Goal: Information Seeking & Learning: Learn about a topic

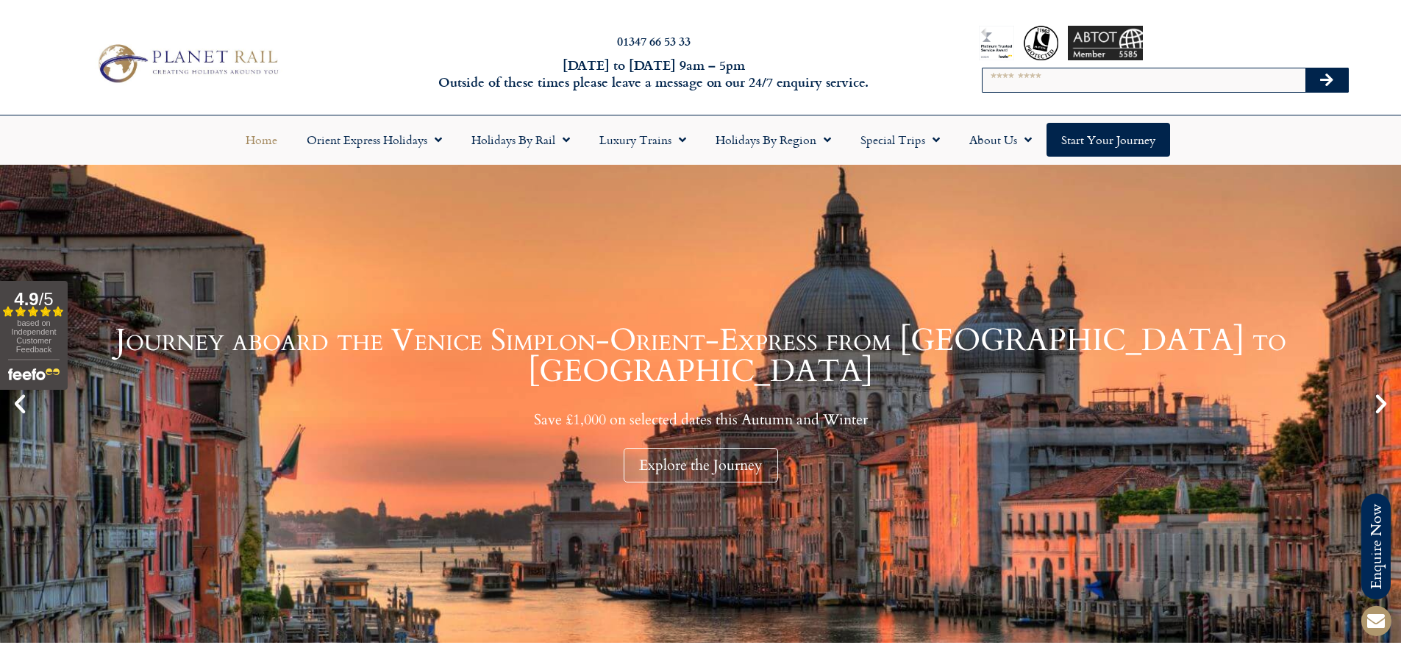
click at [1383, 407] on icon "Next slide" at bounding box center [1381, 403] width 25 height 25
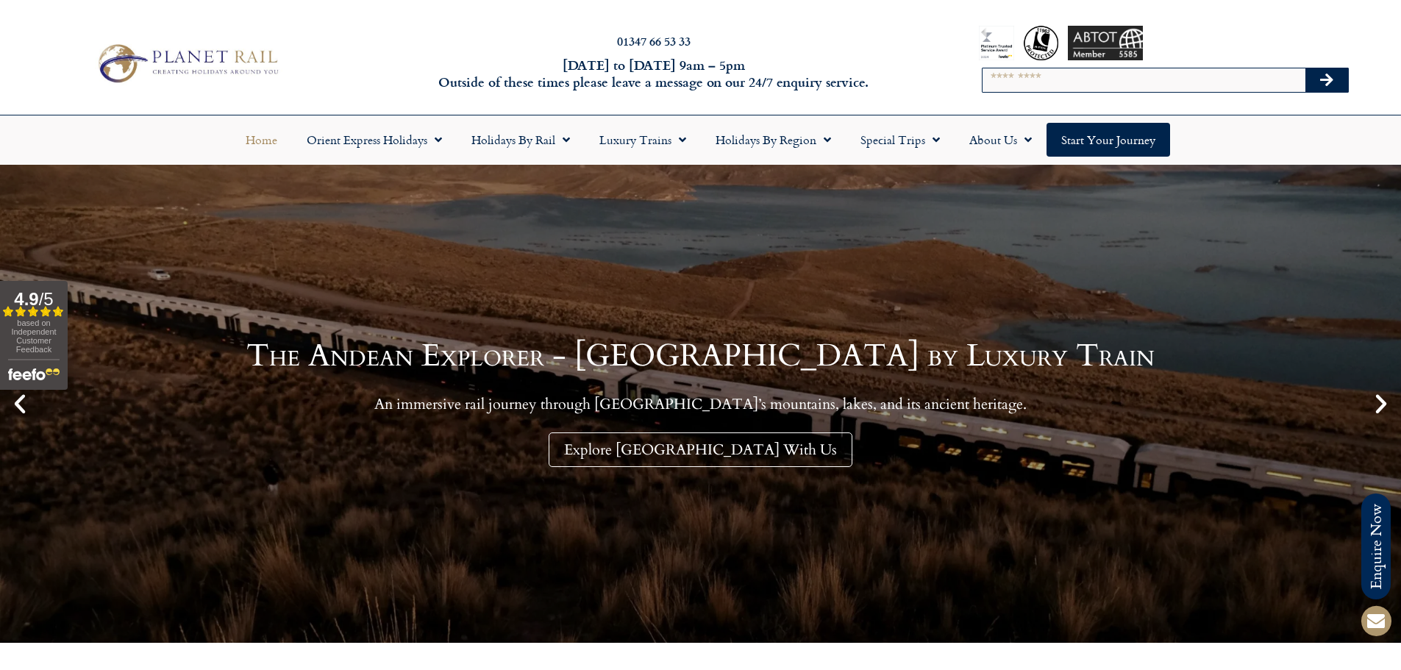
click at [1383, 407] on icon "Next slide" at bounding box center [1381, 403] width 25 height 25
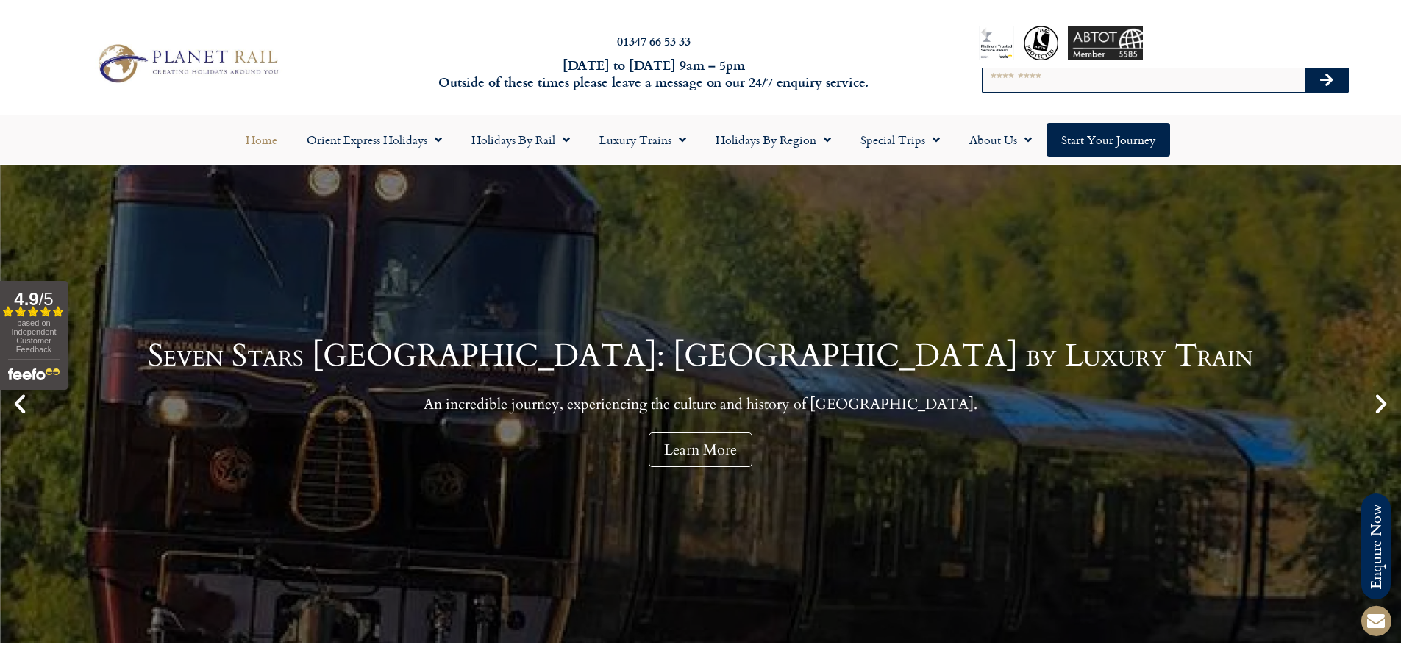
click at [1376, 402] on icon "Next slide" at bounding box center [1381, 403] width 25 height 25
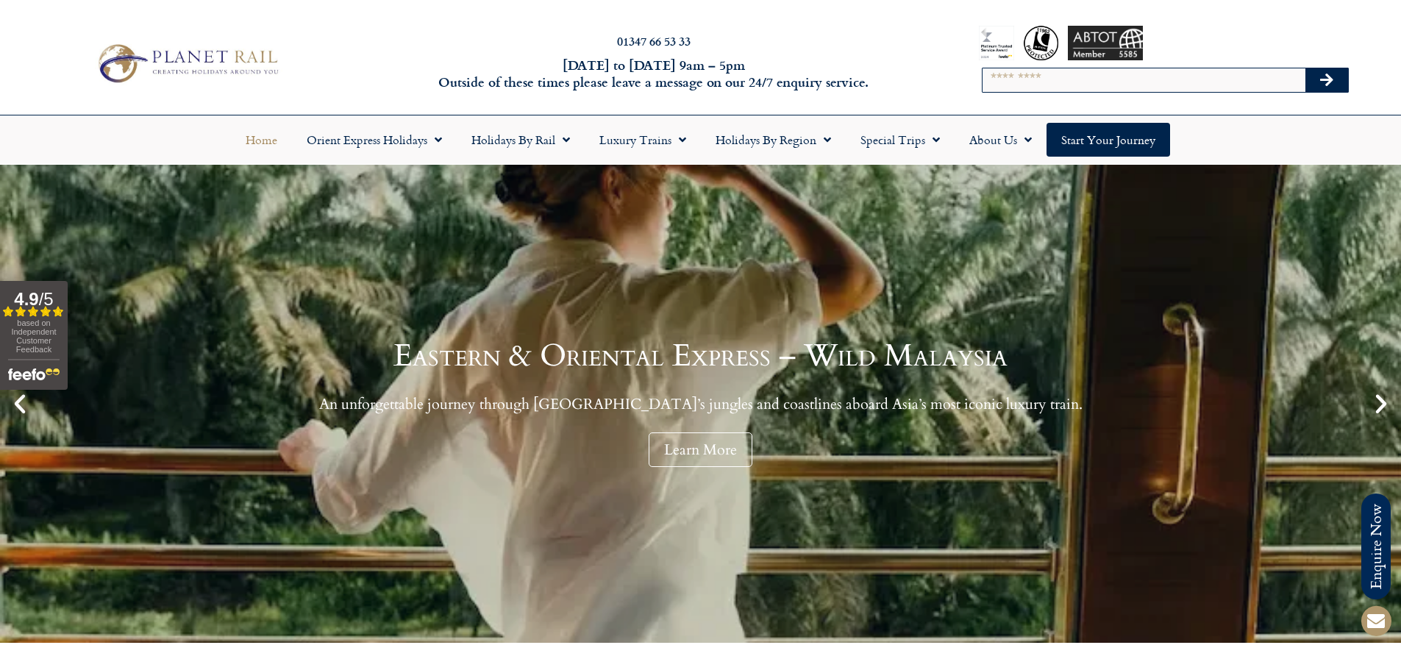
click at [1376, 402] on icon "Next slide" at bounding box center [1381, 403] width 25 height 25
click at [1381, 405] on icon "Next slide" at bounding box center [1381, 403] width 25 height 25
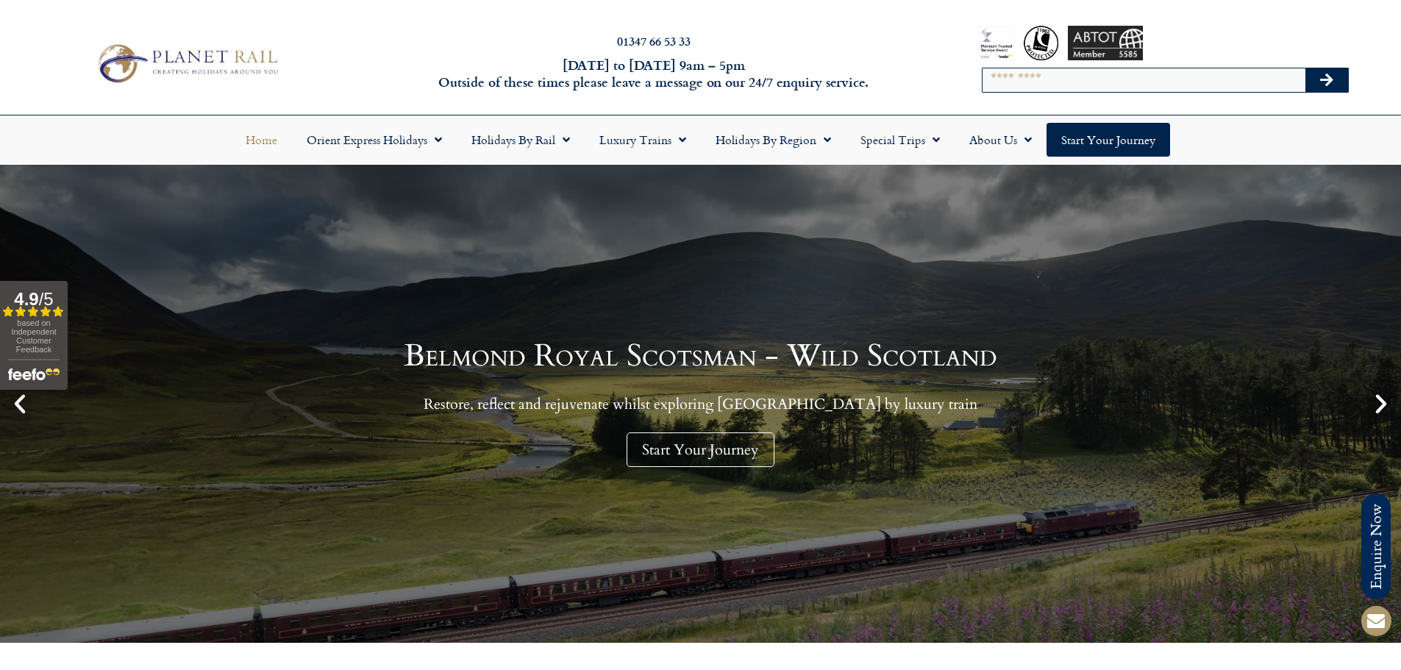
click at [1381, 405] on icon "Next slide" at bounding box center [1381, 403] width 25 height 25
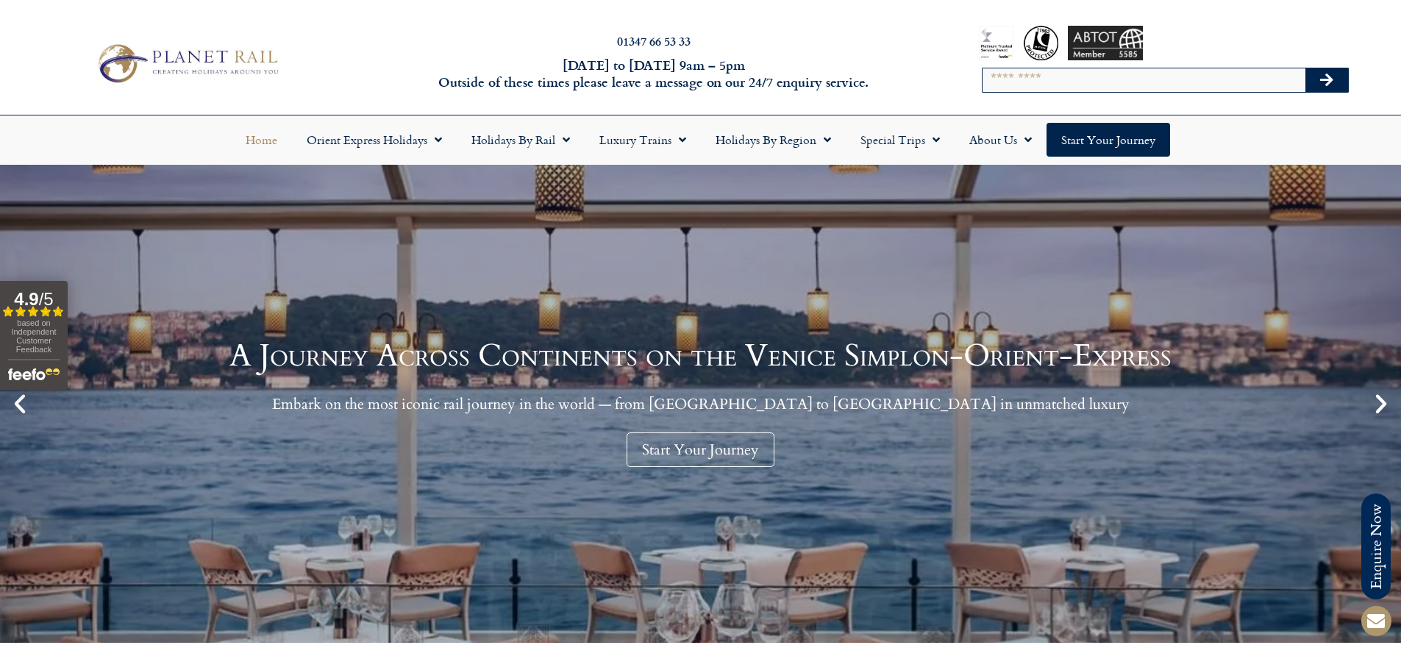
click at [1383, 416] on icon "Next slide" at bounding box center [1381, 403] width 25 height 25
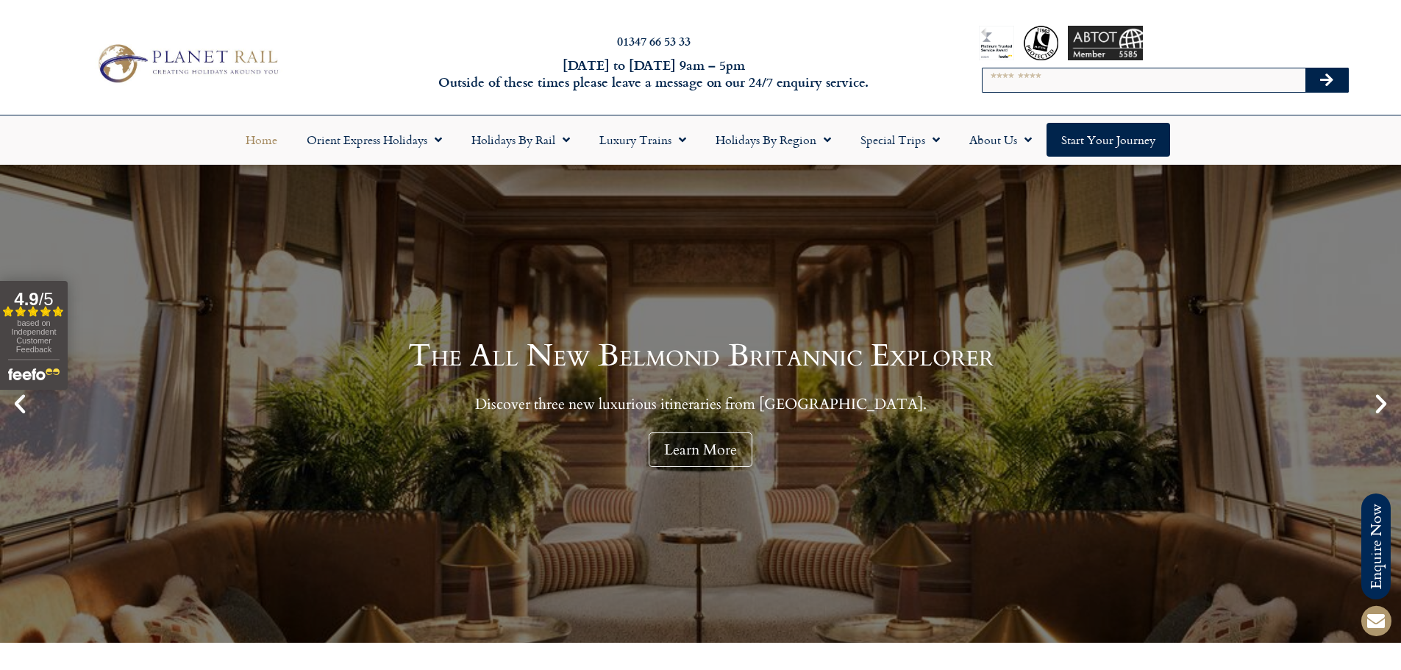
click at [1383, 416] on icon "Next slide" at bounding box center [1381, 403] width 25 height 25
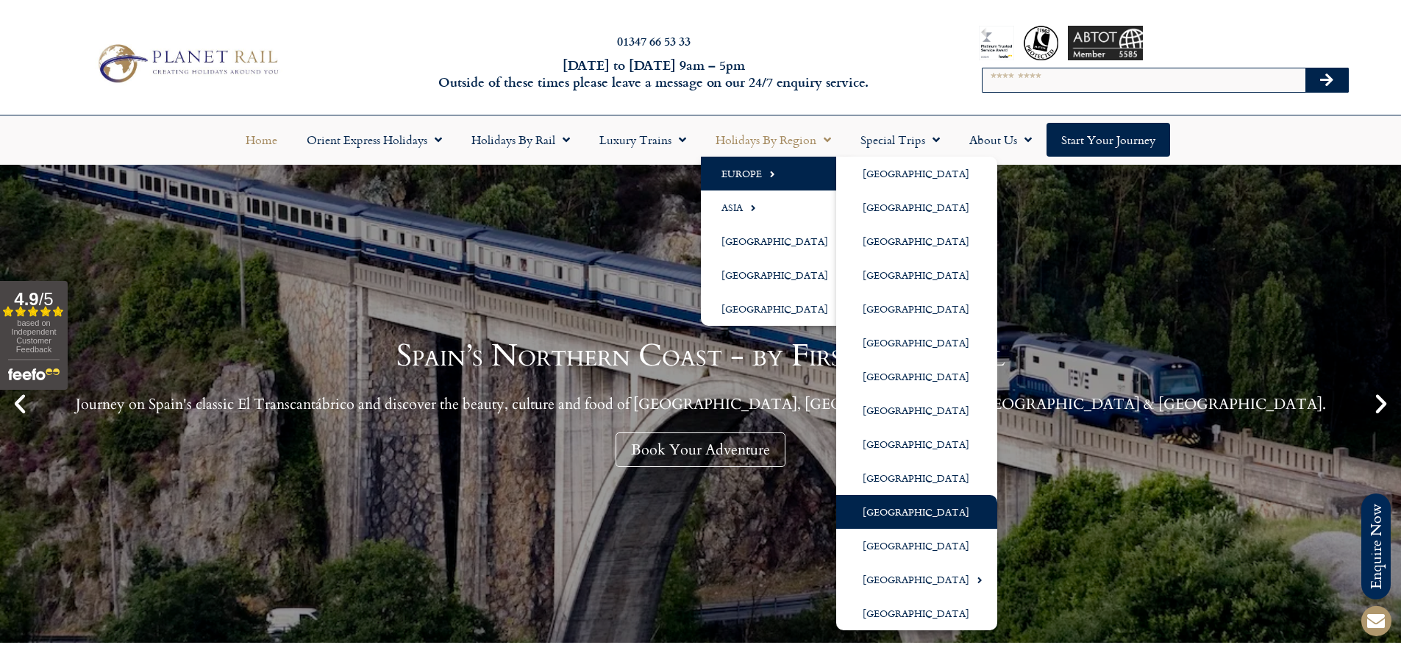
click at [874, 501] on link "[GEOGRAPHIC_DATA]" at bounding box center [916, 512] width 161 height 34
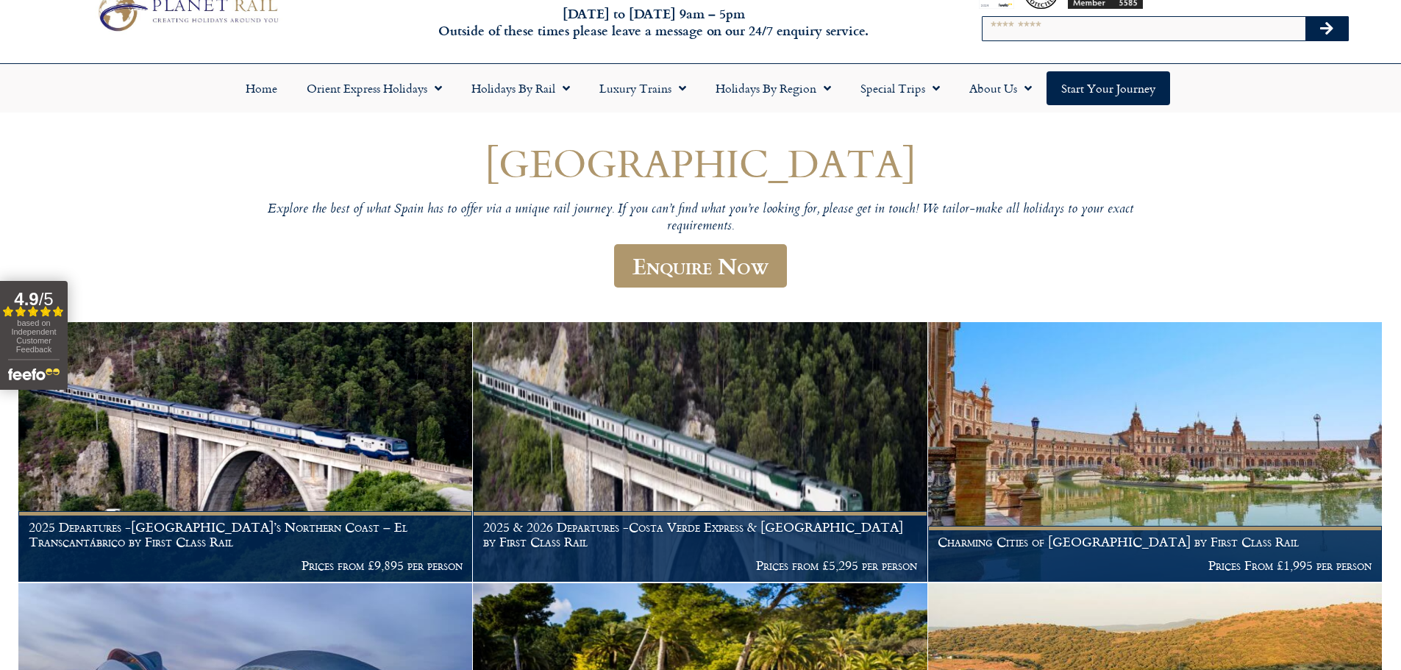
scroll to position [147, 0]
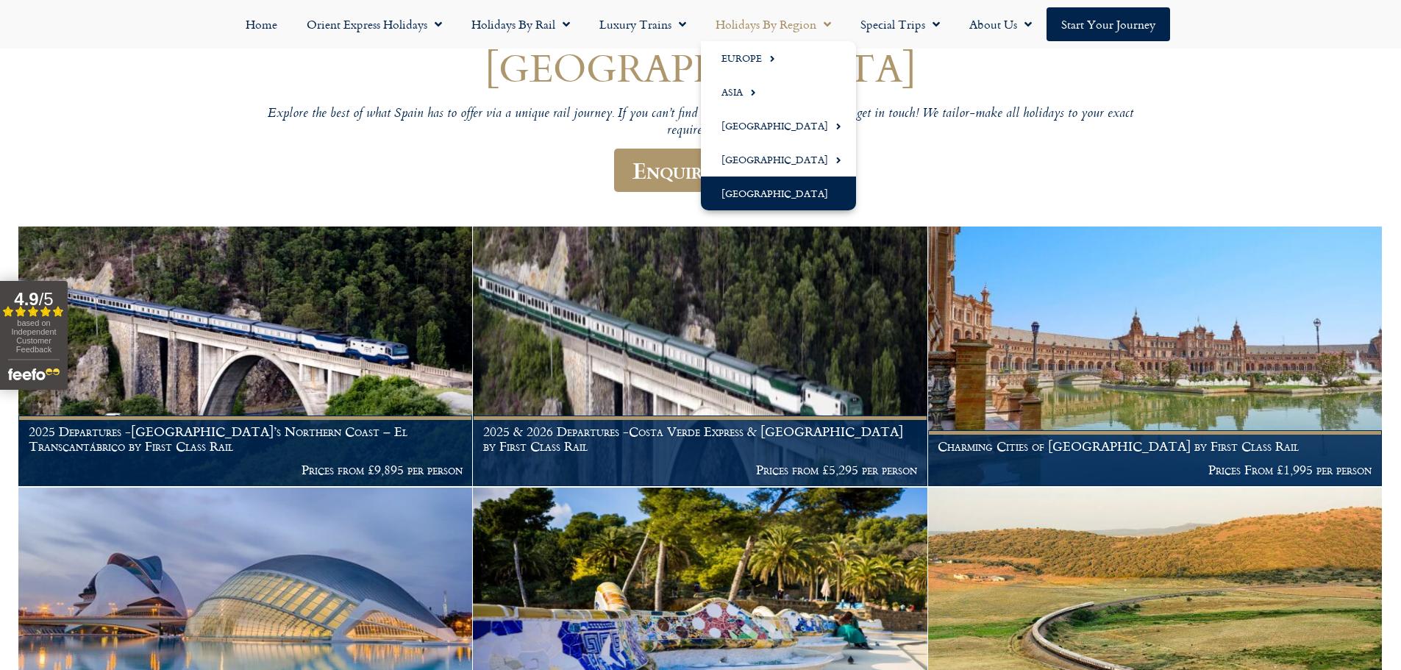
click at [730, 190] on link "[GEOGRAPHIC_DATA]" at bounding box center [778, 194] width 155 height 34
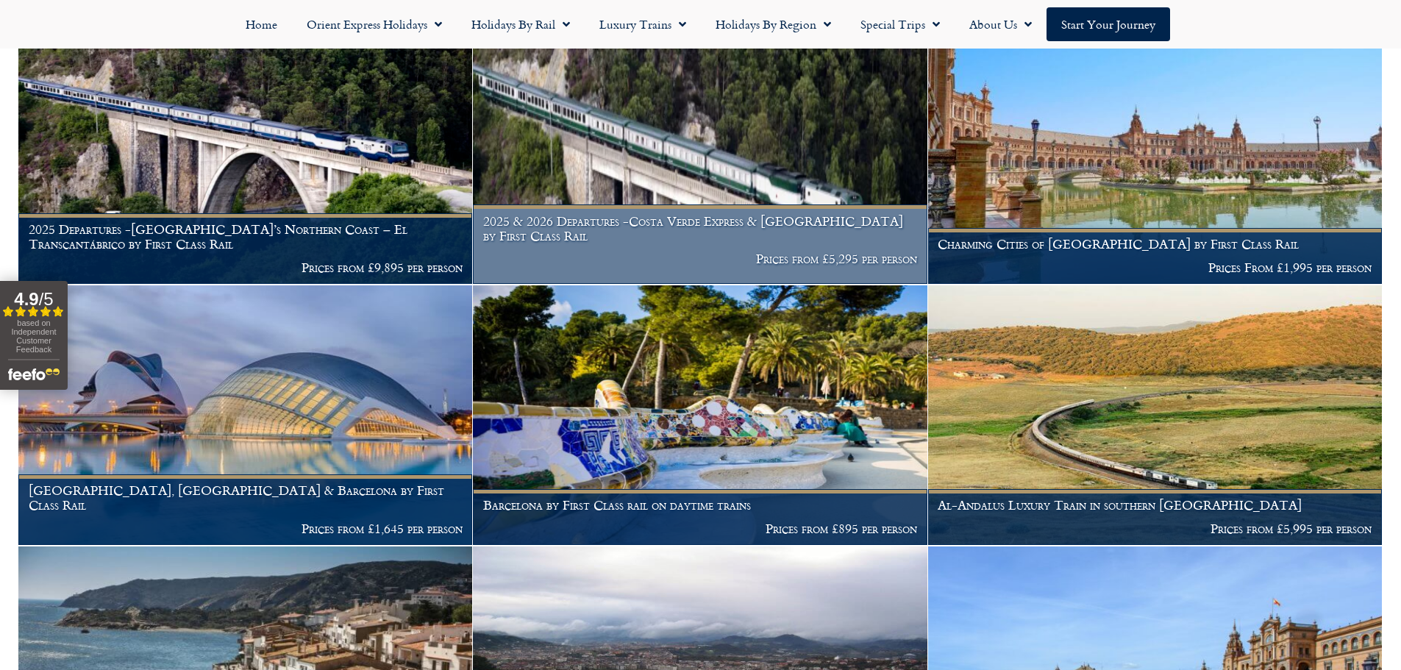
scroll to position [368, 0]
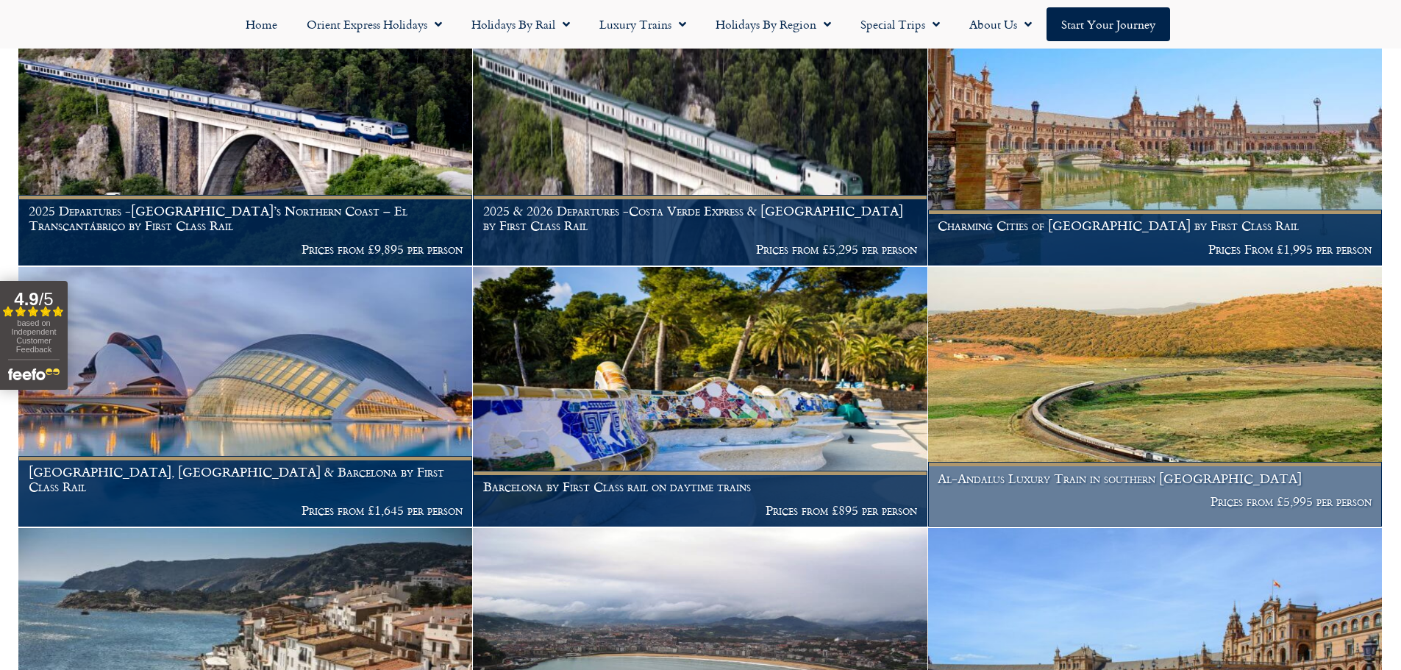
click at [1012, 382] on img at bounding box center [1155, 397] width 454 height 260
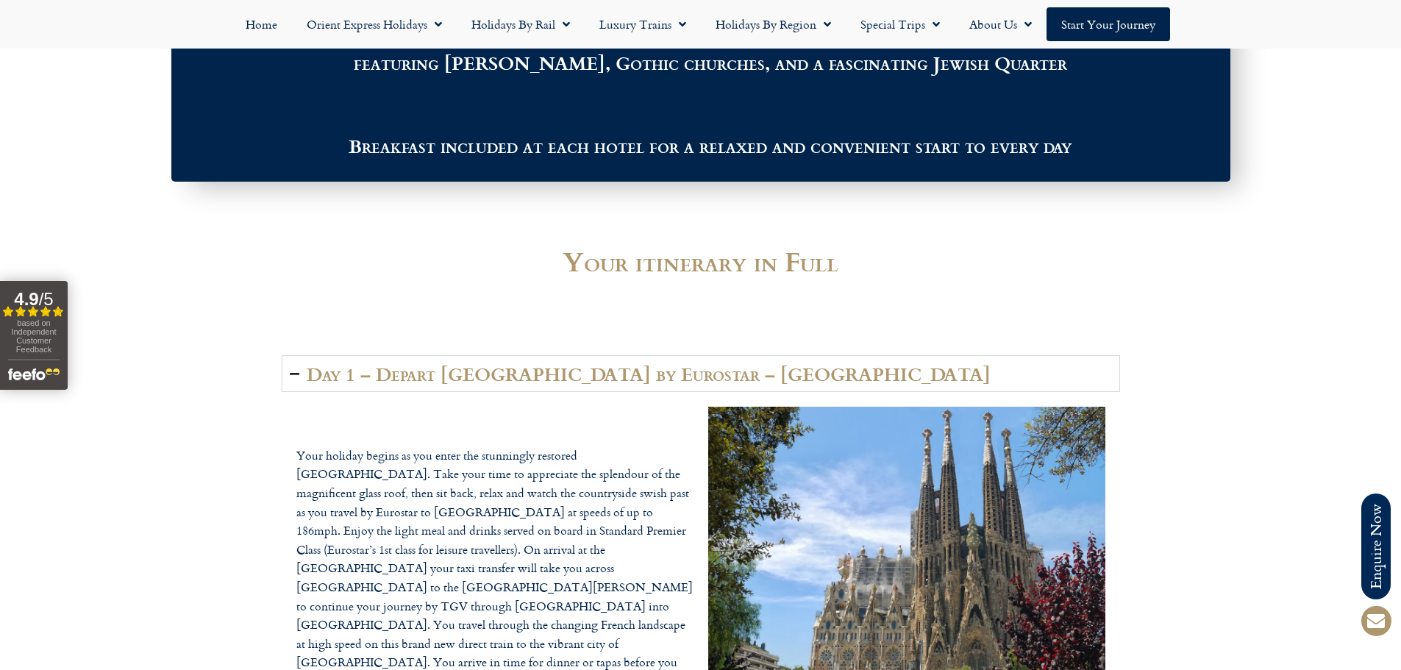
scroll to position [2353, 0]
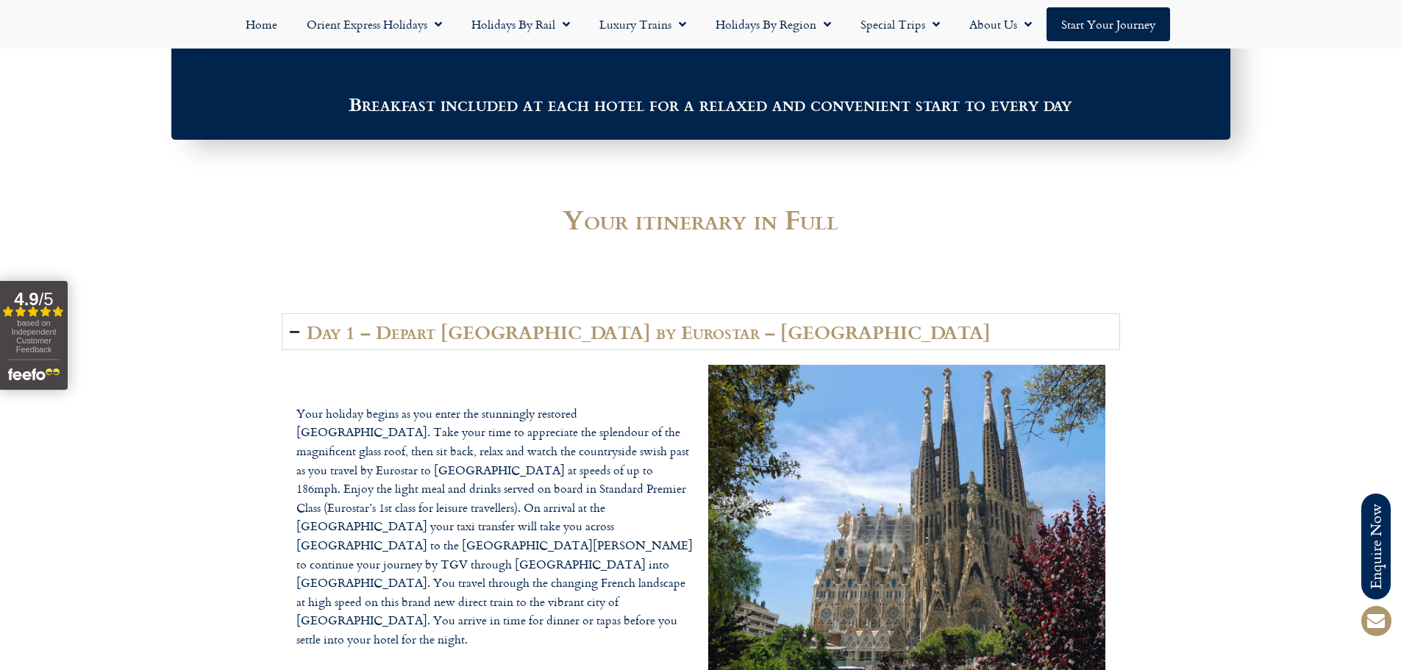
click at [516, 321] on h2 "Day 1 – Depart London by Eurostar – Barcelona" at bounding box center [649, 331] width 684 height 21
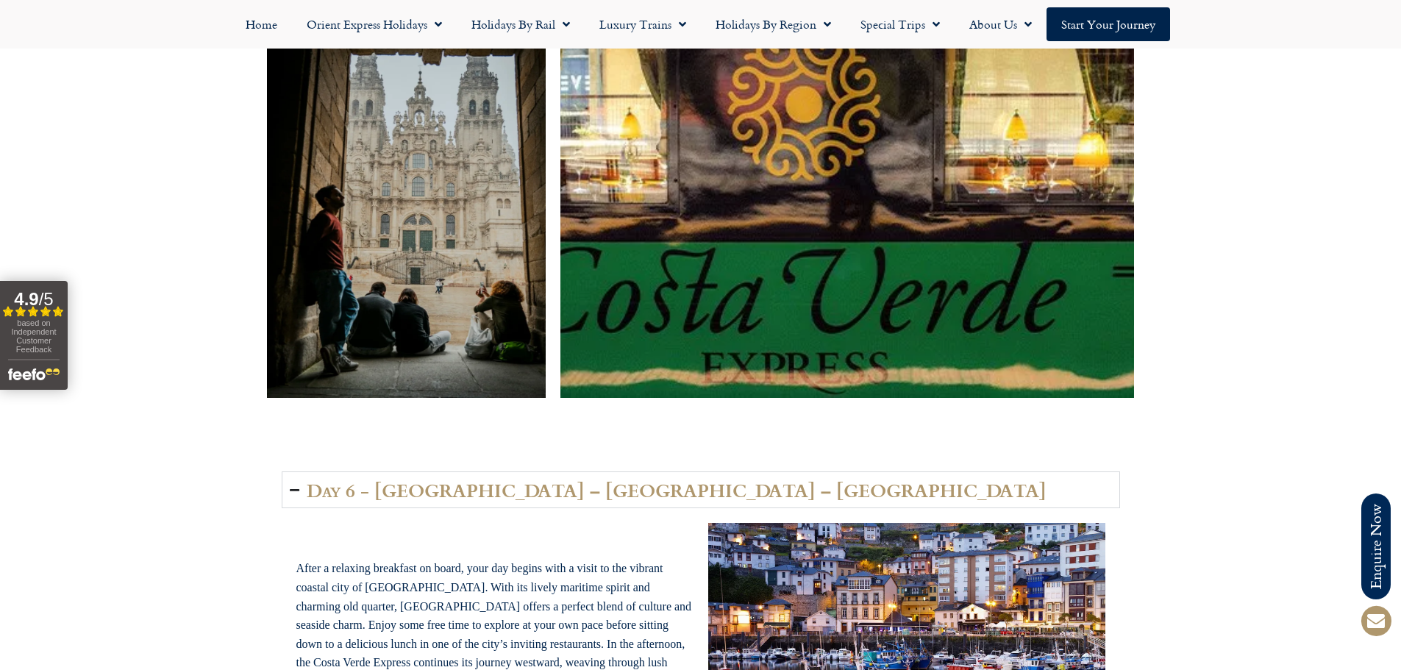
scroll to position [3310, 0]
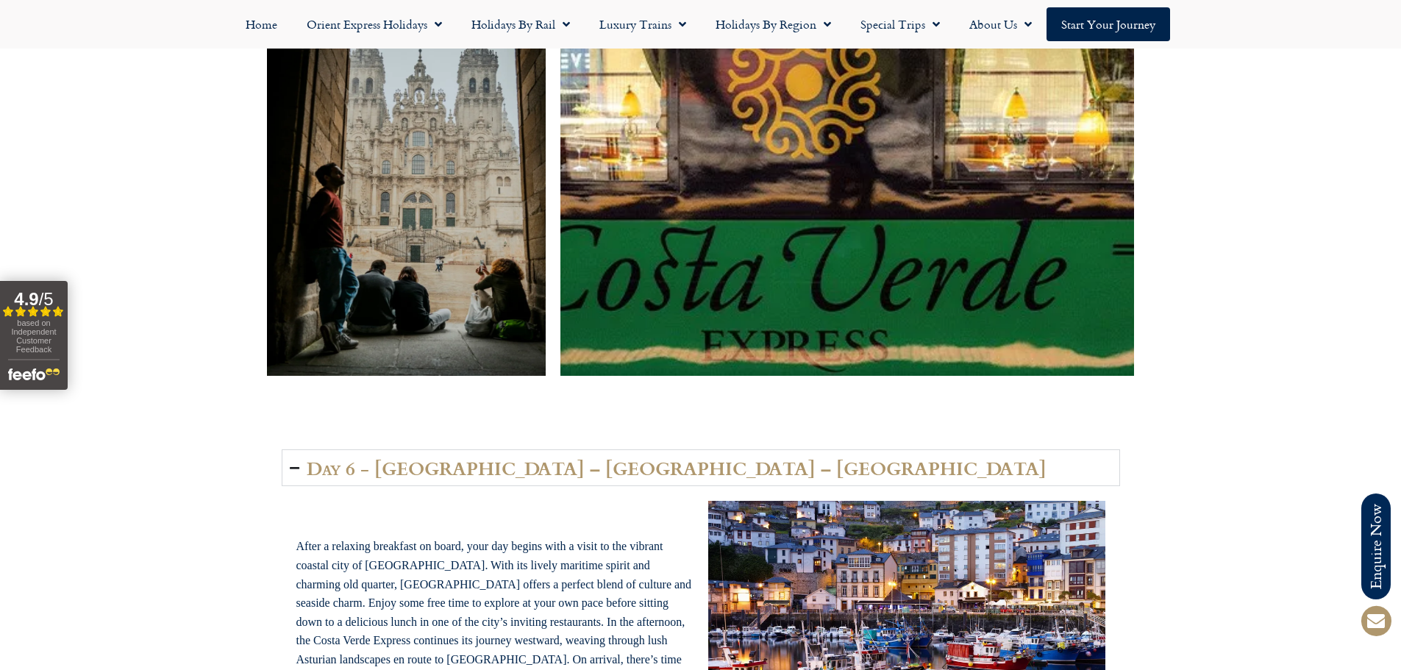
click at [576, 449] on summary "Day 6 - Oviedo – Gijón – Luarca" at bounding box center [701, 467] width 838 height 37
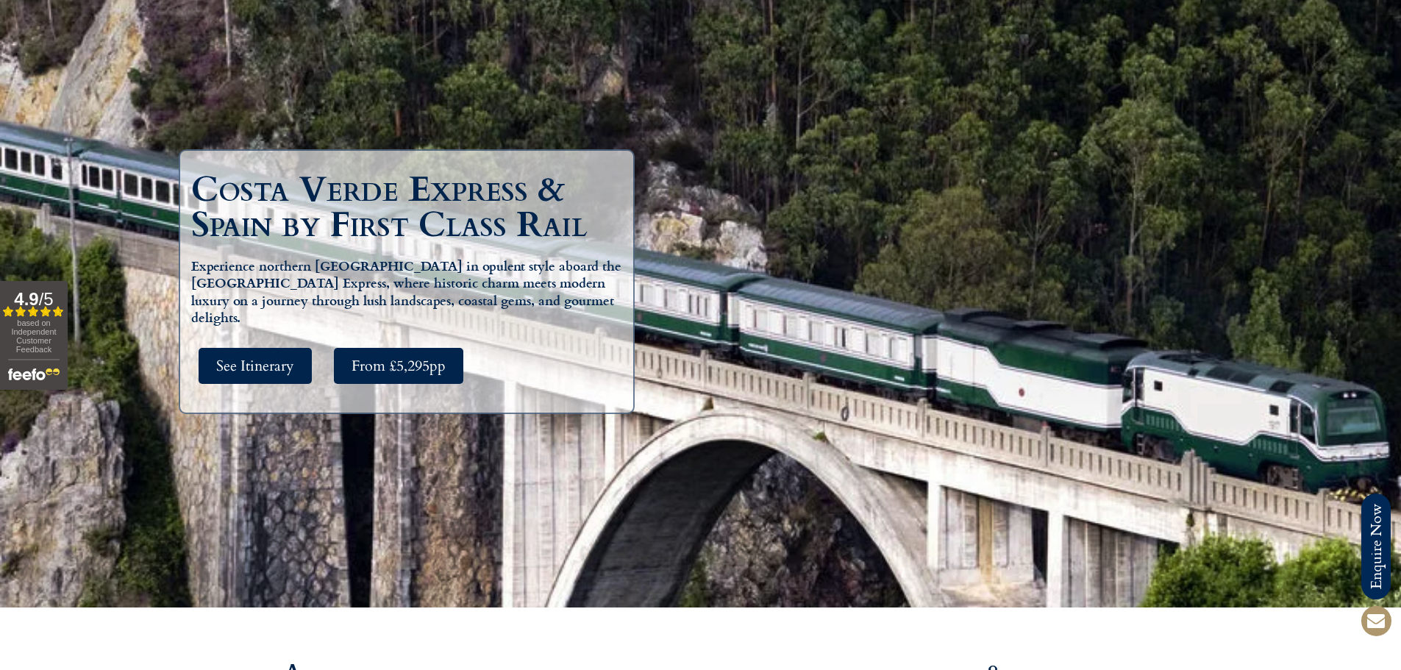
scroll to position [0, 0]
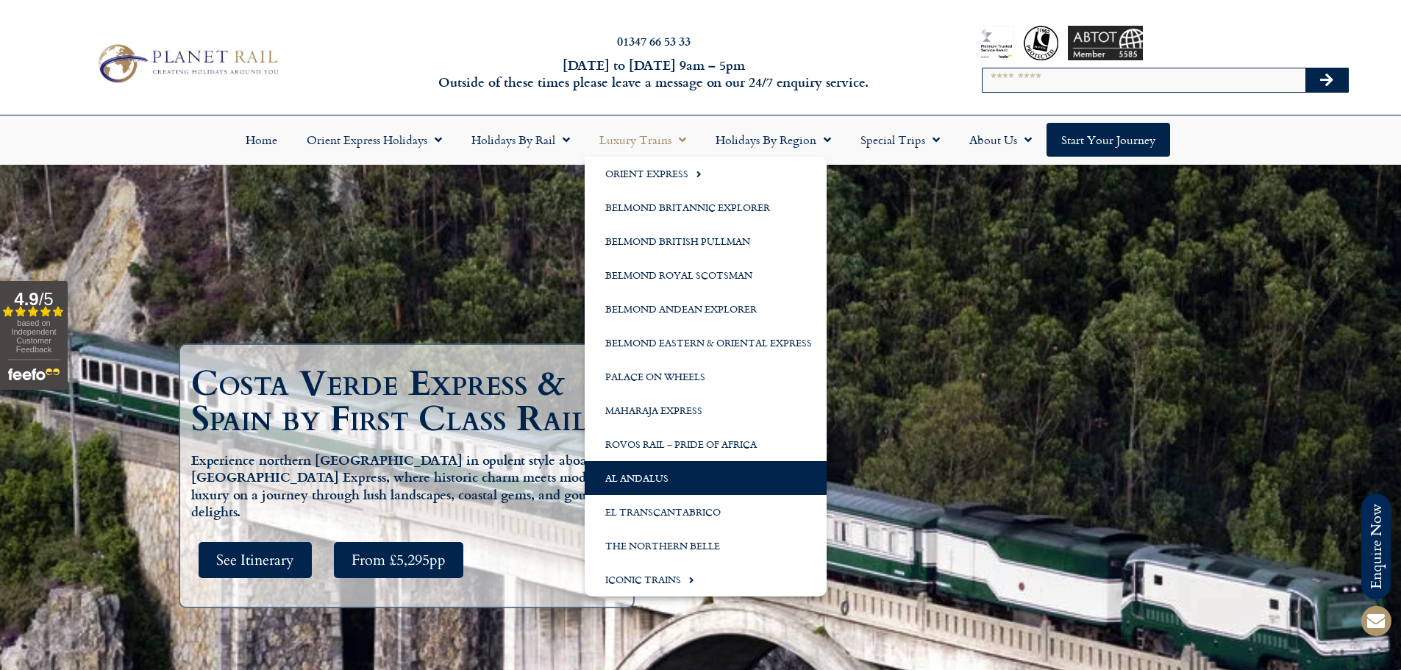
click at [680, 484] on link "Al Andalus" at bounding box center [706, 478] width 242 height 34
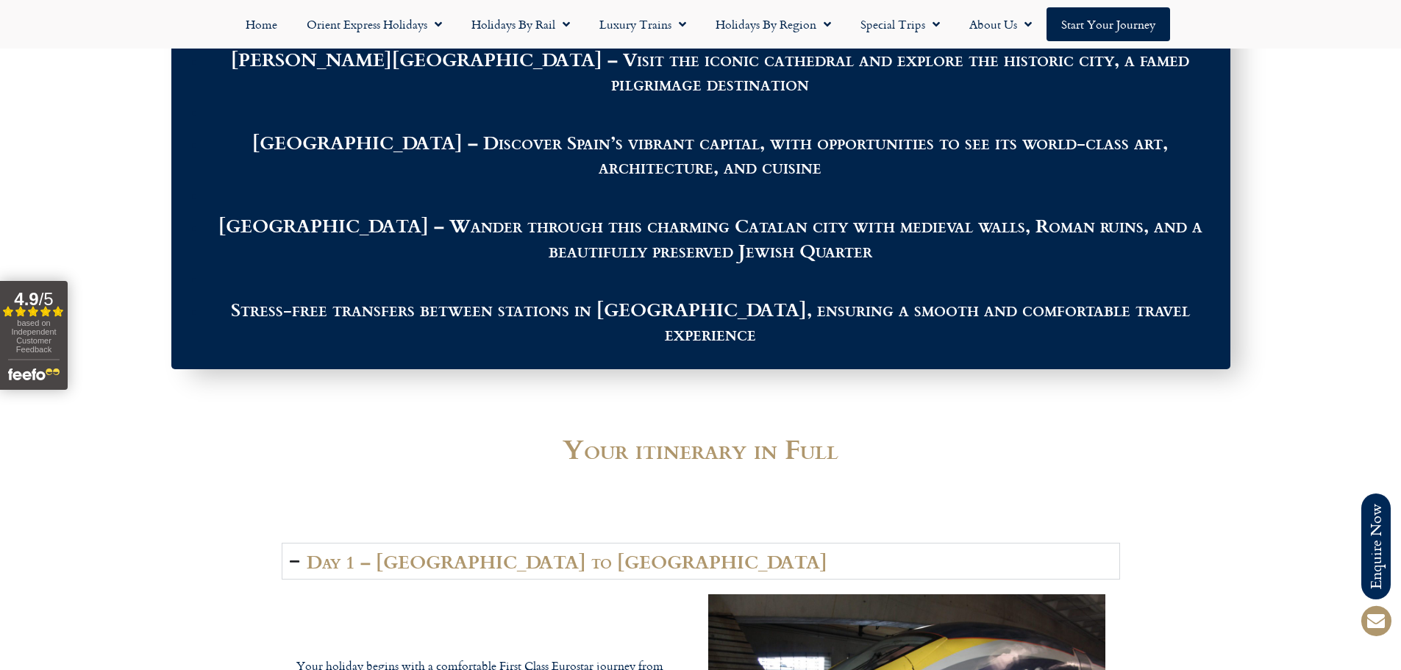
scroll to position [2206, 0]
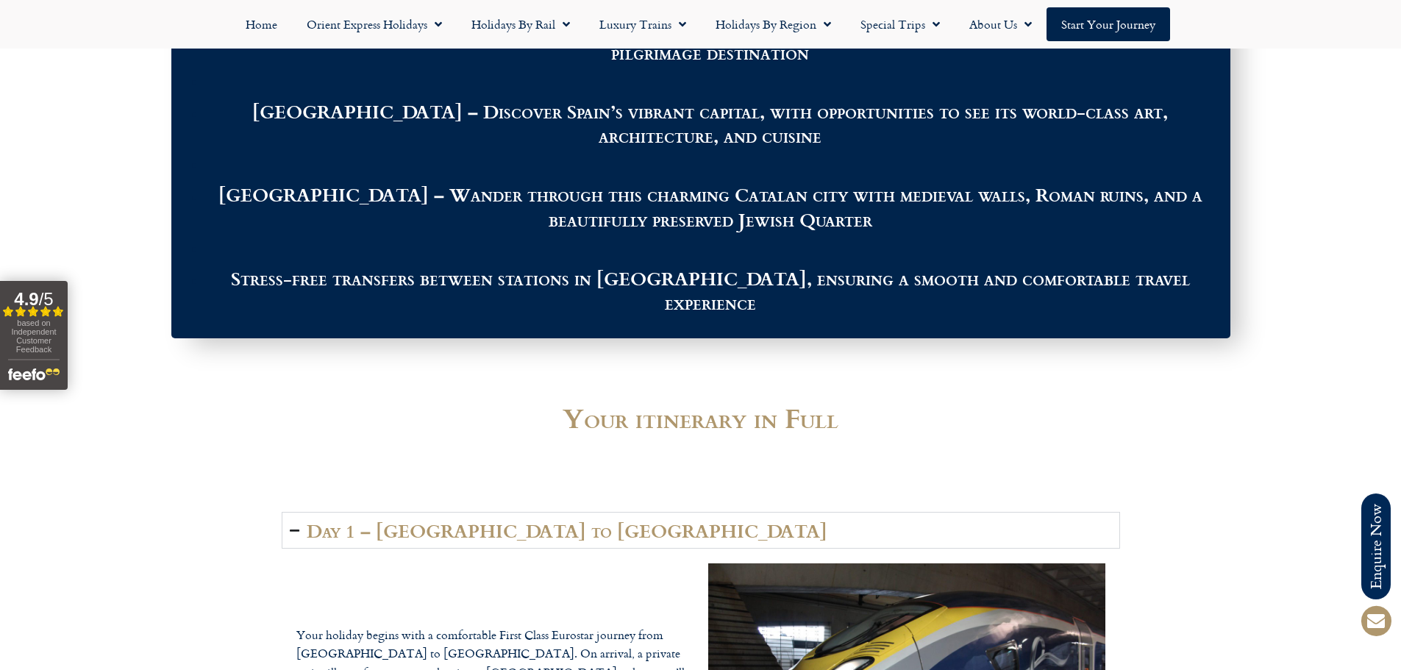
click at [498, 512] on summary "Day 1 – [GEOGRAPHIC_DATA] to [GEOGRAPHIC_DATA]" at bounding box center [701, 530] width 838 height 37
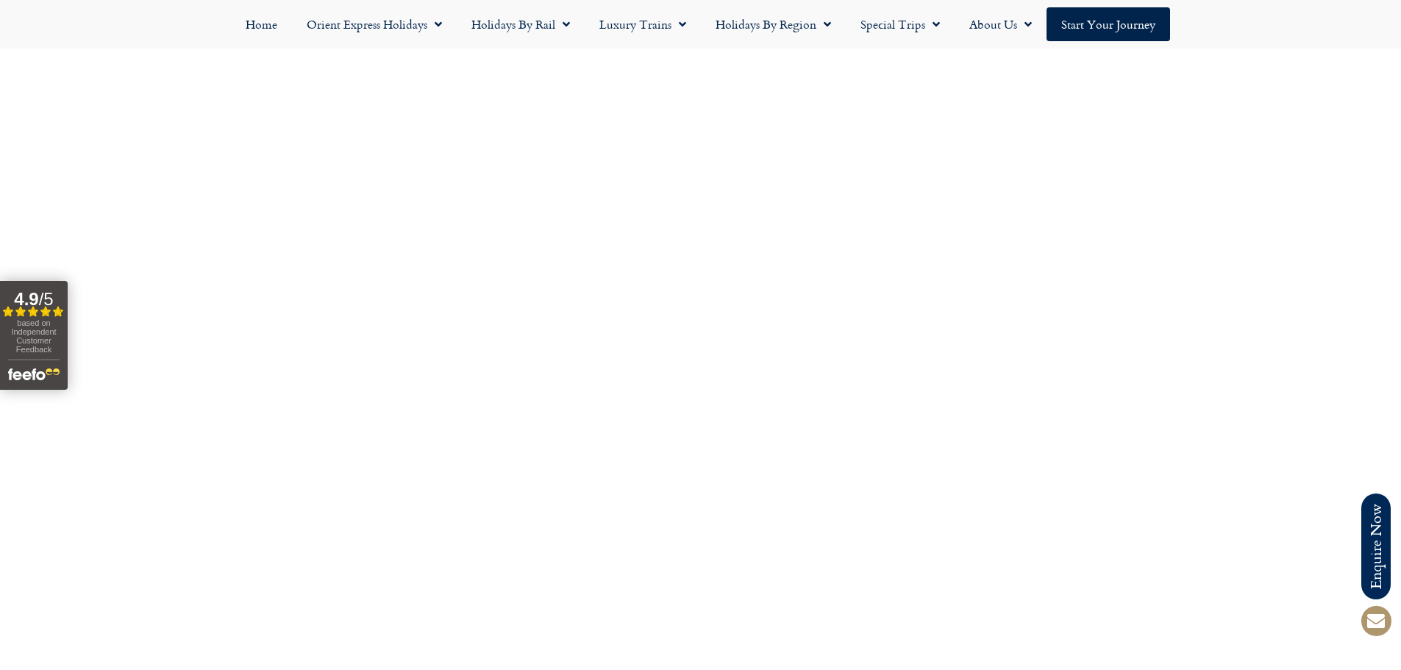
scroll to position [3457, 0]
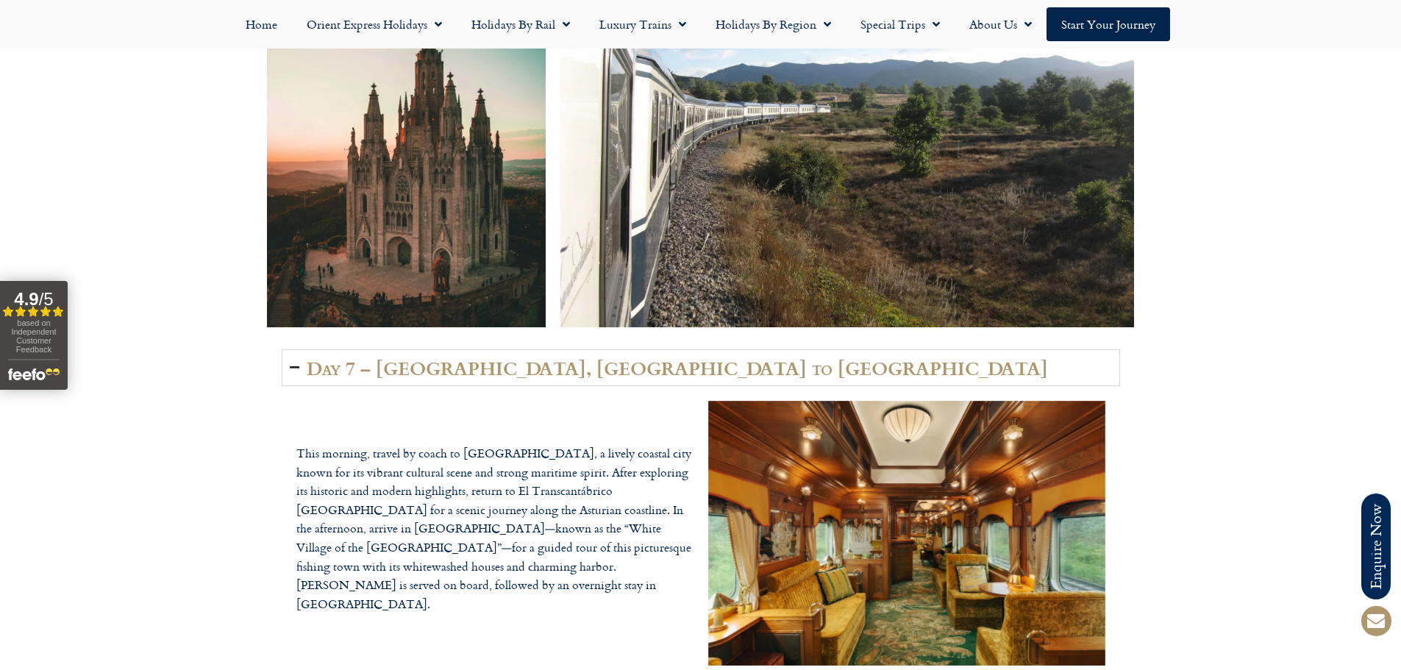
click at [406, 357] on h2 "Day 7 – Oviedo, Gijón to Luarca" at bounding box center [677, 367] width 741 height 21
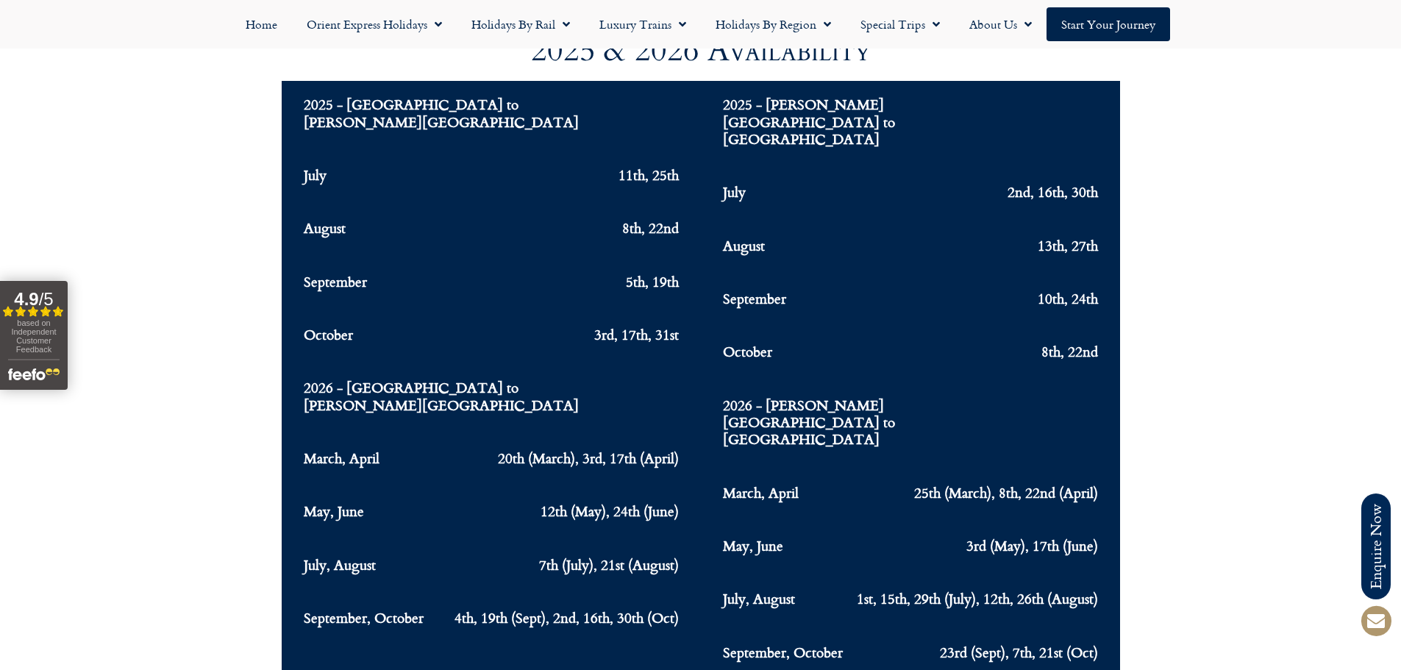
scroll to position [4707, 0]
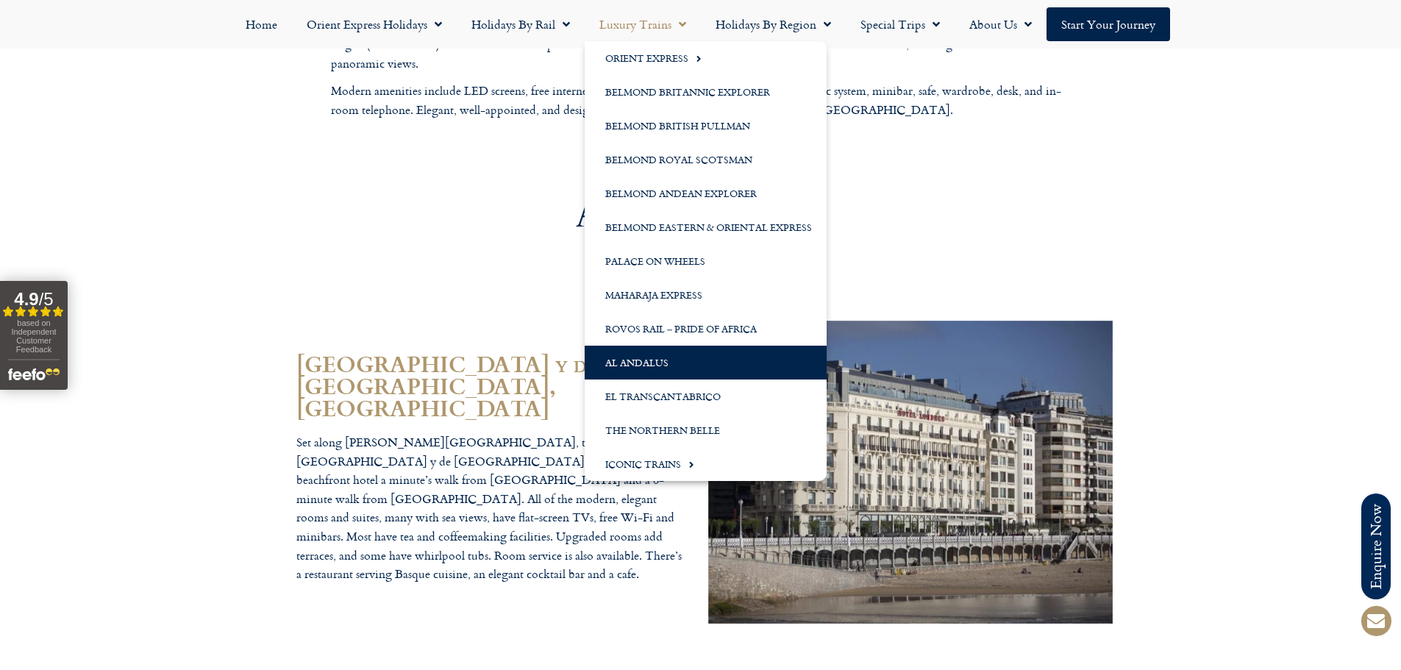
click at [627, 361] on link "Al Andalus" at bounding box center [706, 363] width 242 height 34
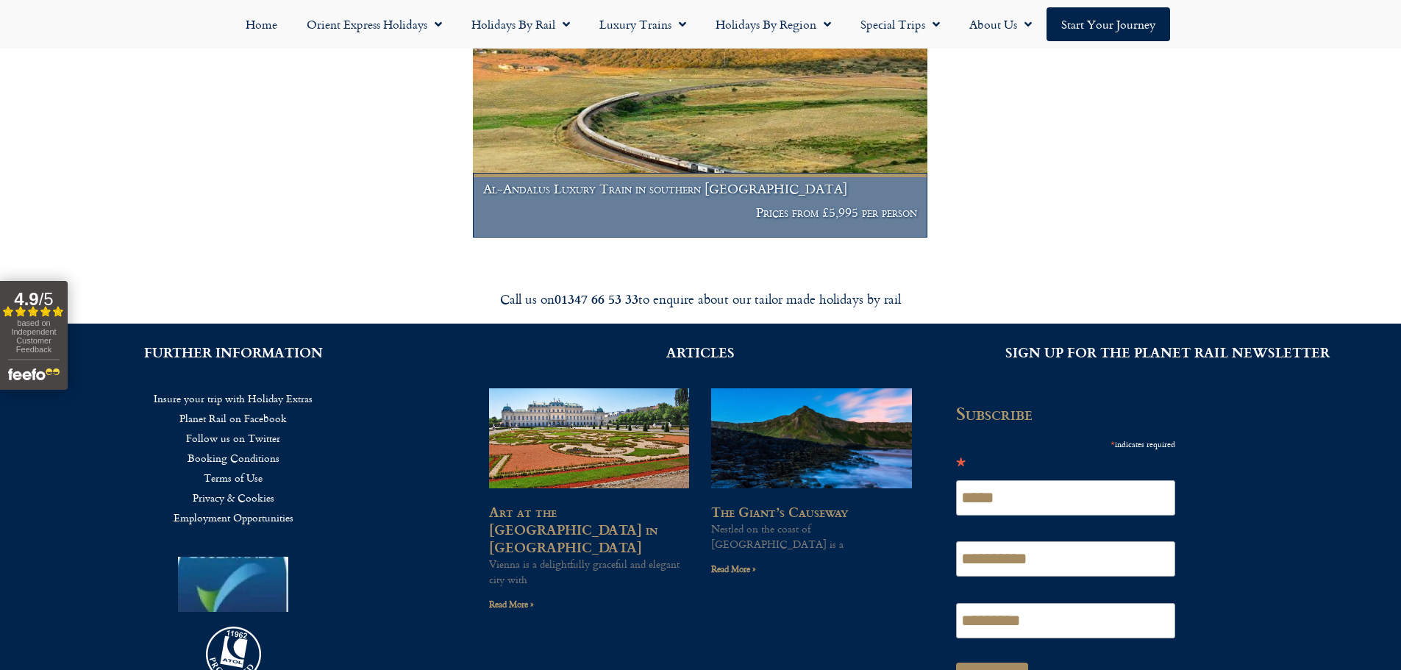
scroll to position [441, 0]
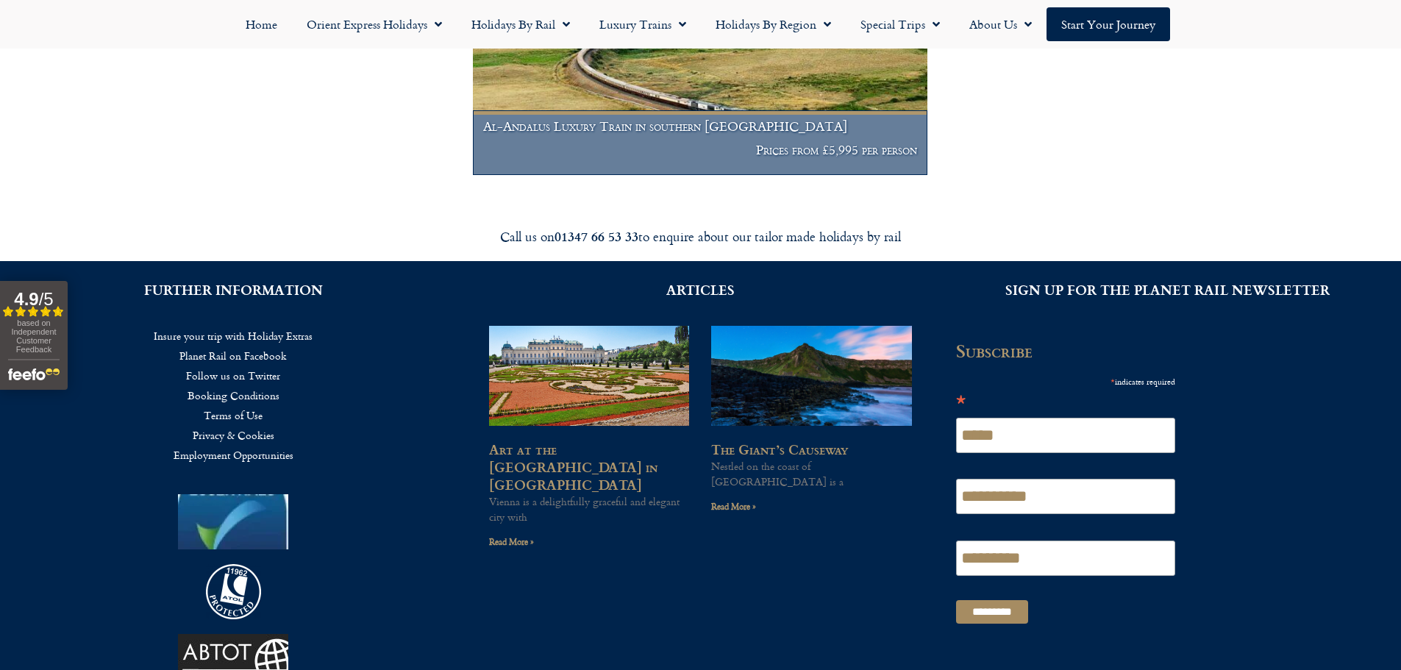
click at [735, 135] on figcaption "Al-Andalus Luxury Train in southern Spain Prices from £5,995 per person" at bounding box center [700, 142] width 454 height 65
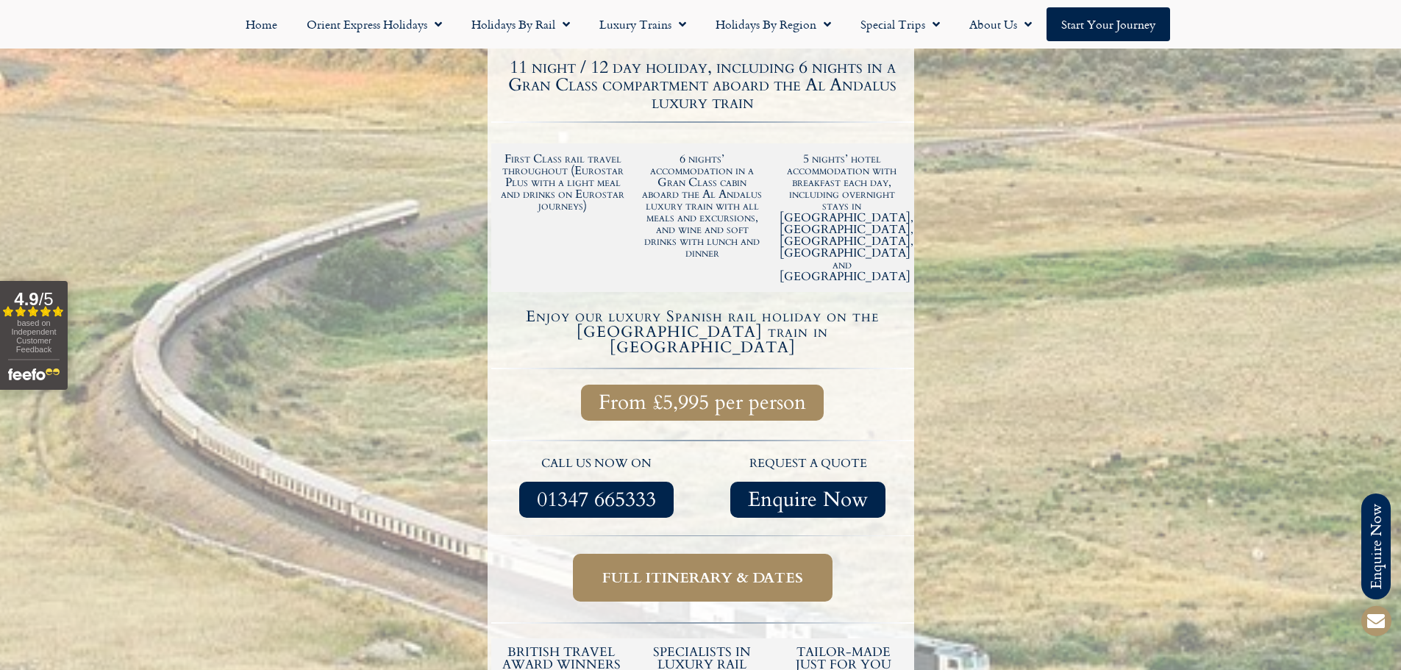
scroll to position [368, 0]
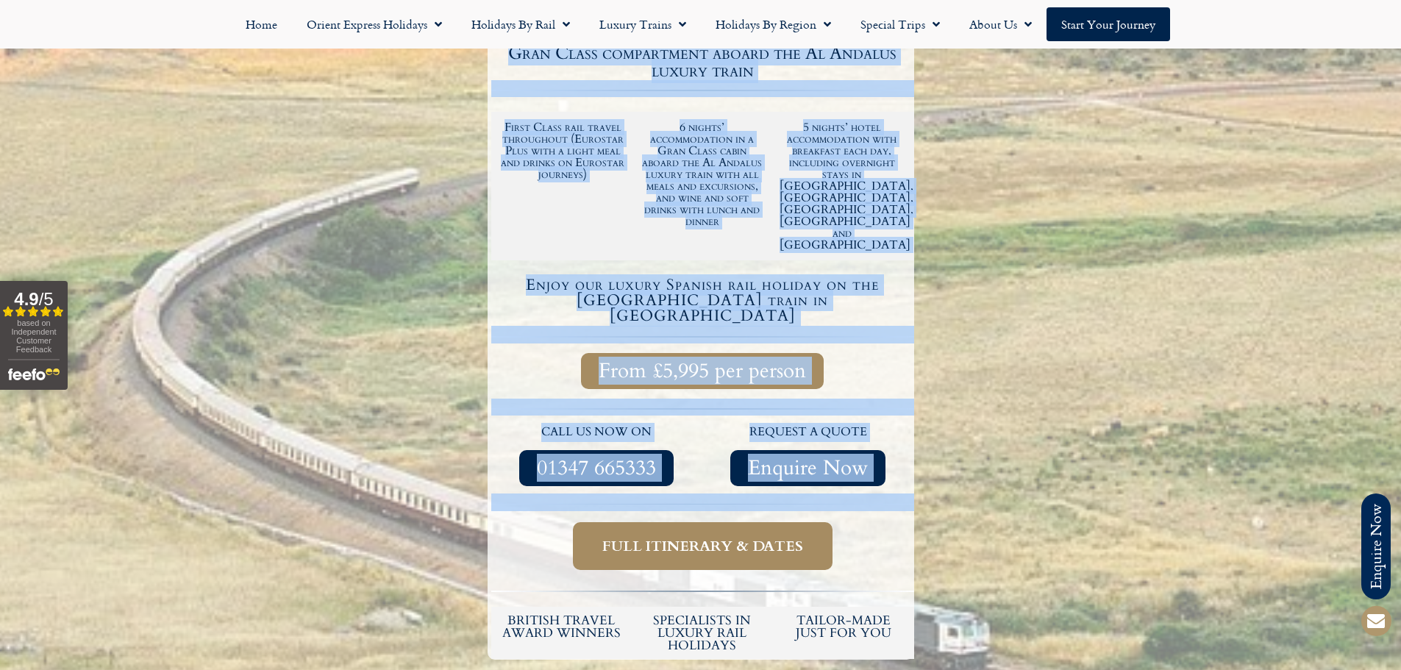
drag, startPoint x: 4, startPoint y: 430, endPoint x: -6, endPoint y: 489, distance: 60.3
click at [944, 214] on div at bounding box center [700, 253] width 1401 height 841
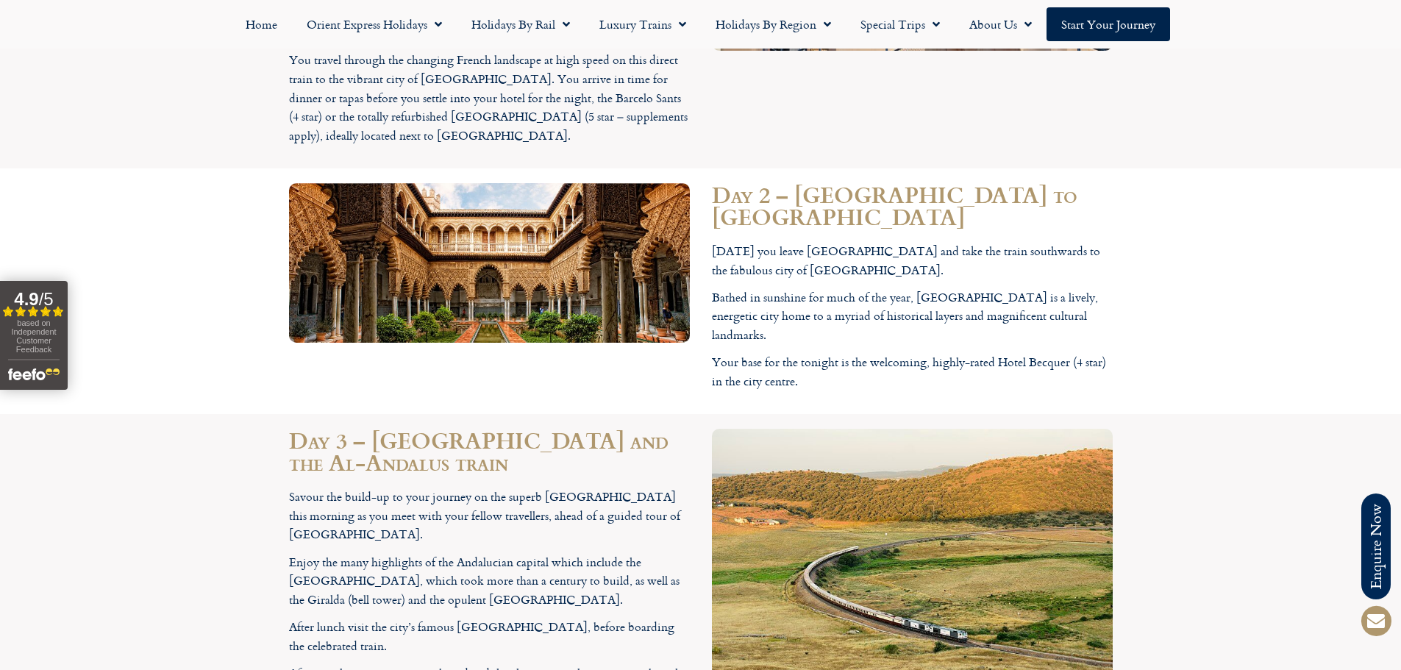
scroll to position [2942, 0]
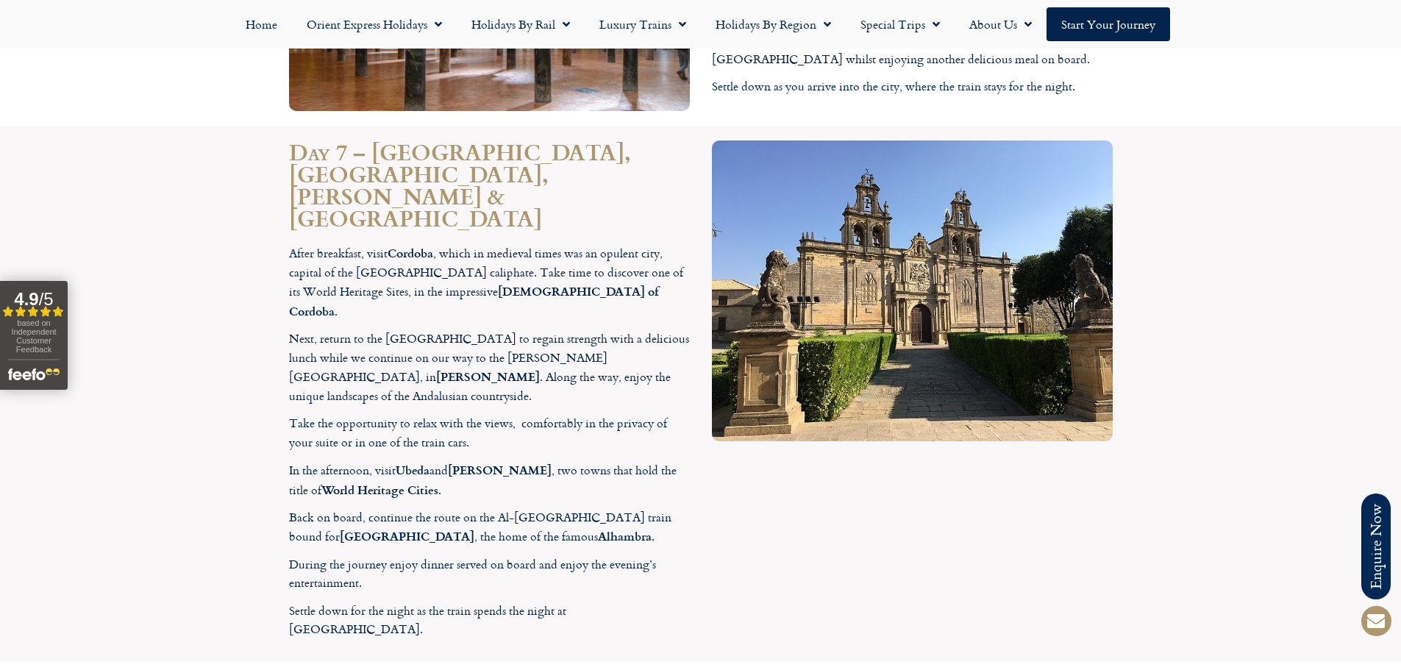
scroll to position [4707, 0]
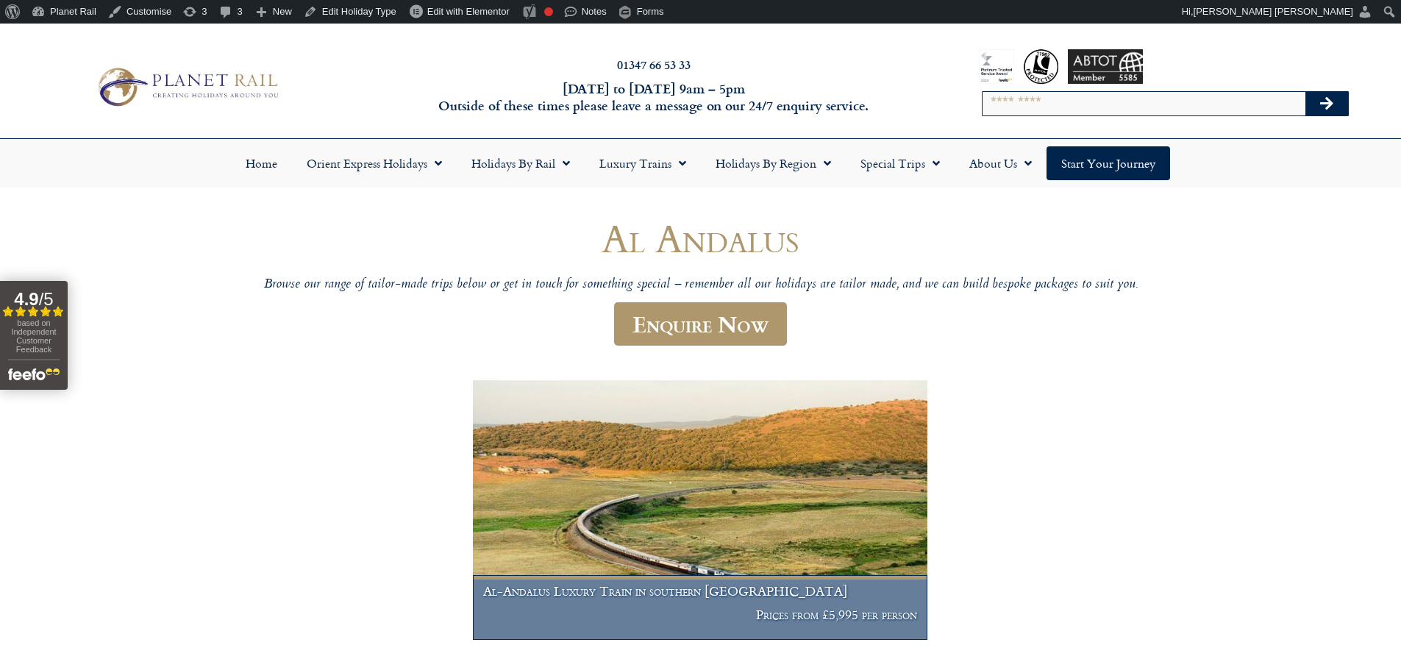
click at [686, 479] on img at bounding box center [700, 510] width 454 height 260
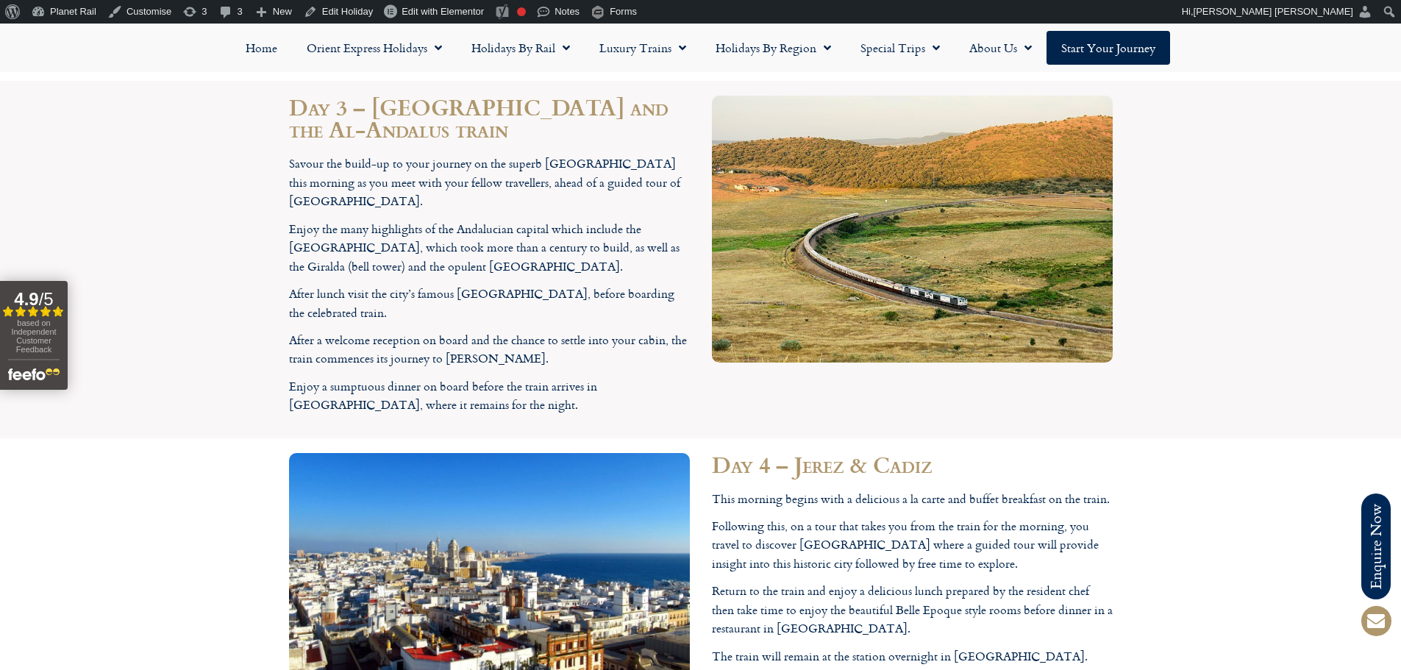
scroll to position [3015, 0]
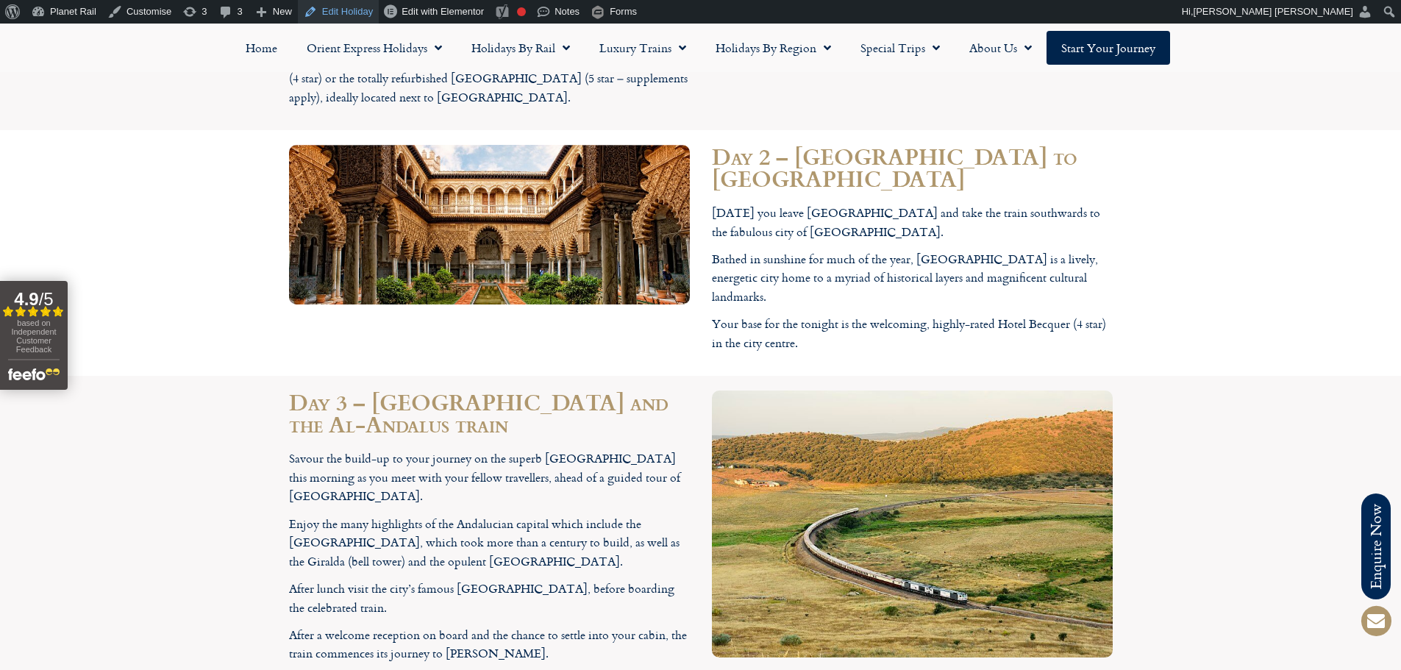
click at [352, 16] on link "Edit Holiday" at bounding box center [338, 12] width 81 height 24
